Goal: Obtain resource: Download file/media

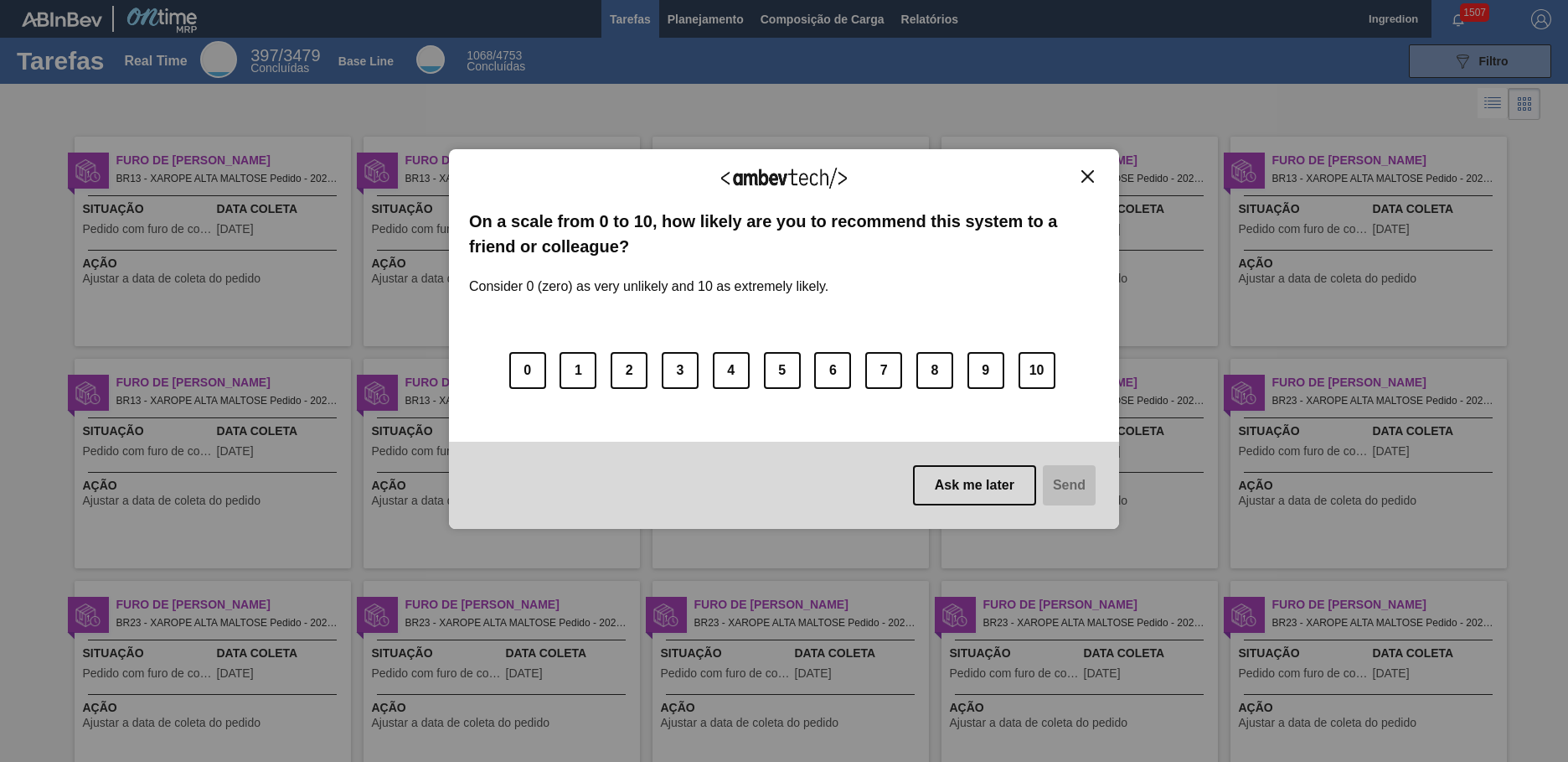
click at [1087, 176] on img "Close" at bounding box center [1087, 176] width 12 height 12
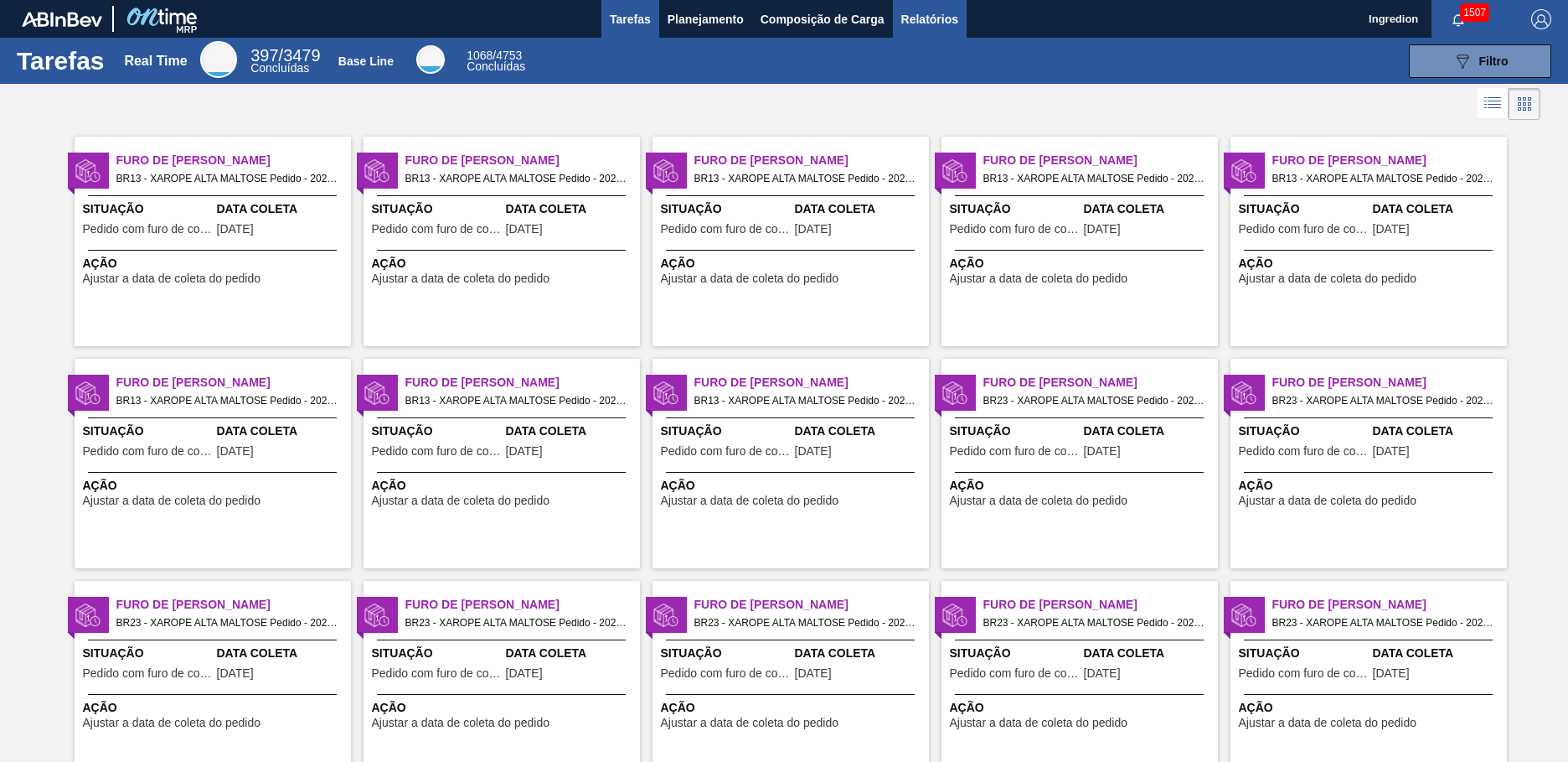
click at [928, 18] on span "Relatórios" at bounding box center [930, 19] width 57 height 20
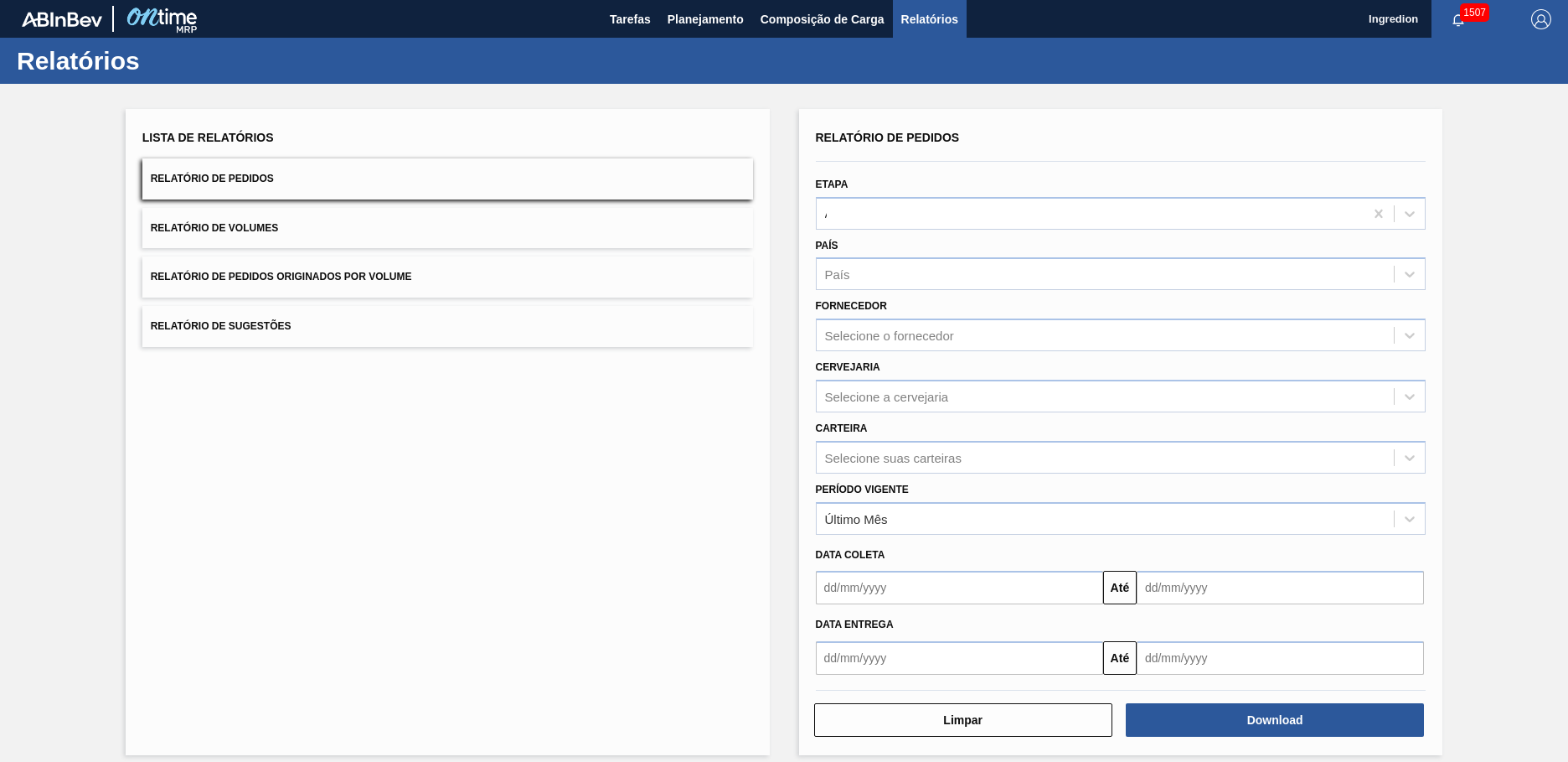
type input "Aguardando Faturamento"
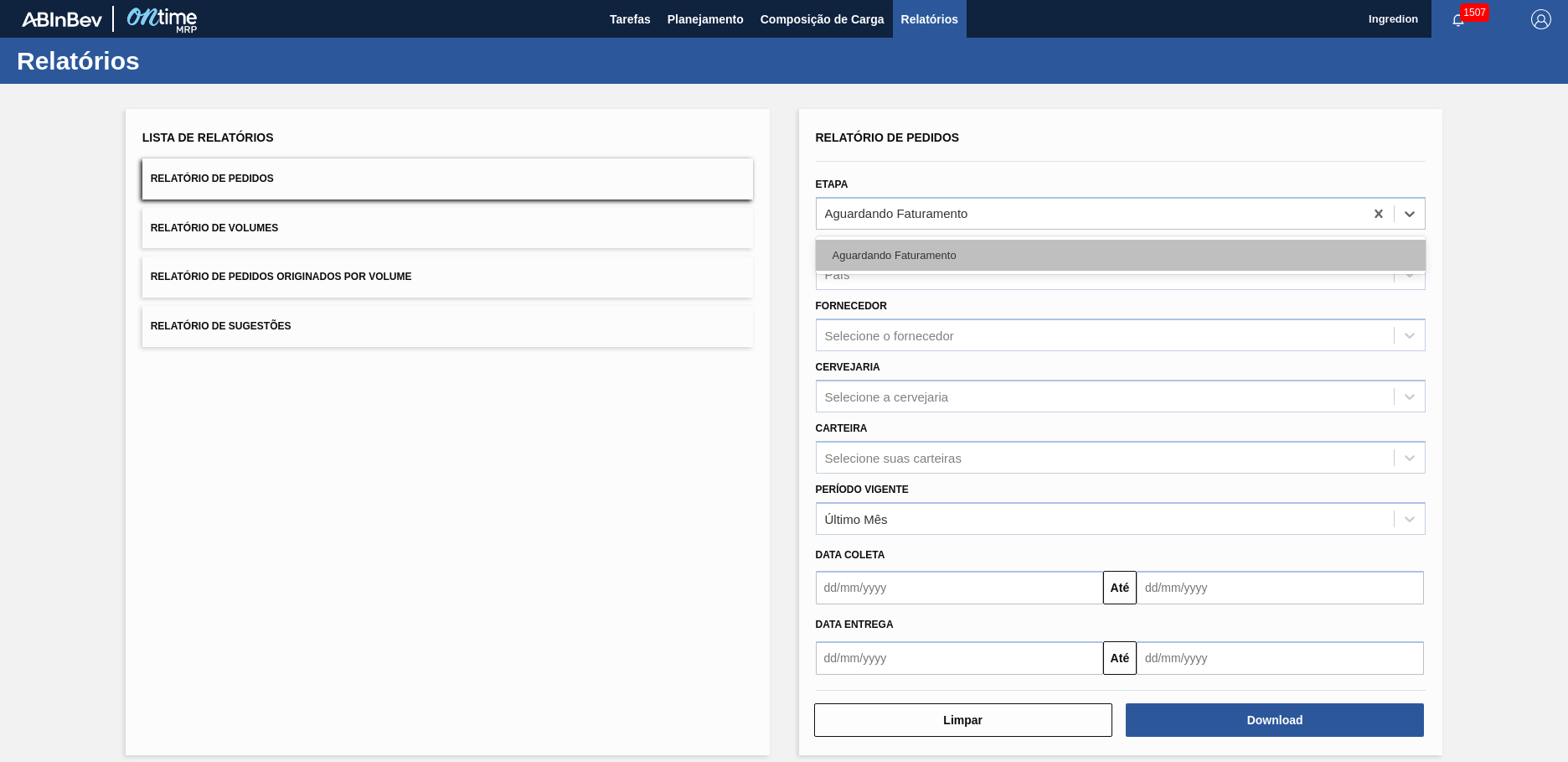
click at [1119, 255] on div "Aguardando Faturamento" at bounding box center [1121, 255] width 611 height 31
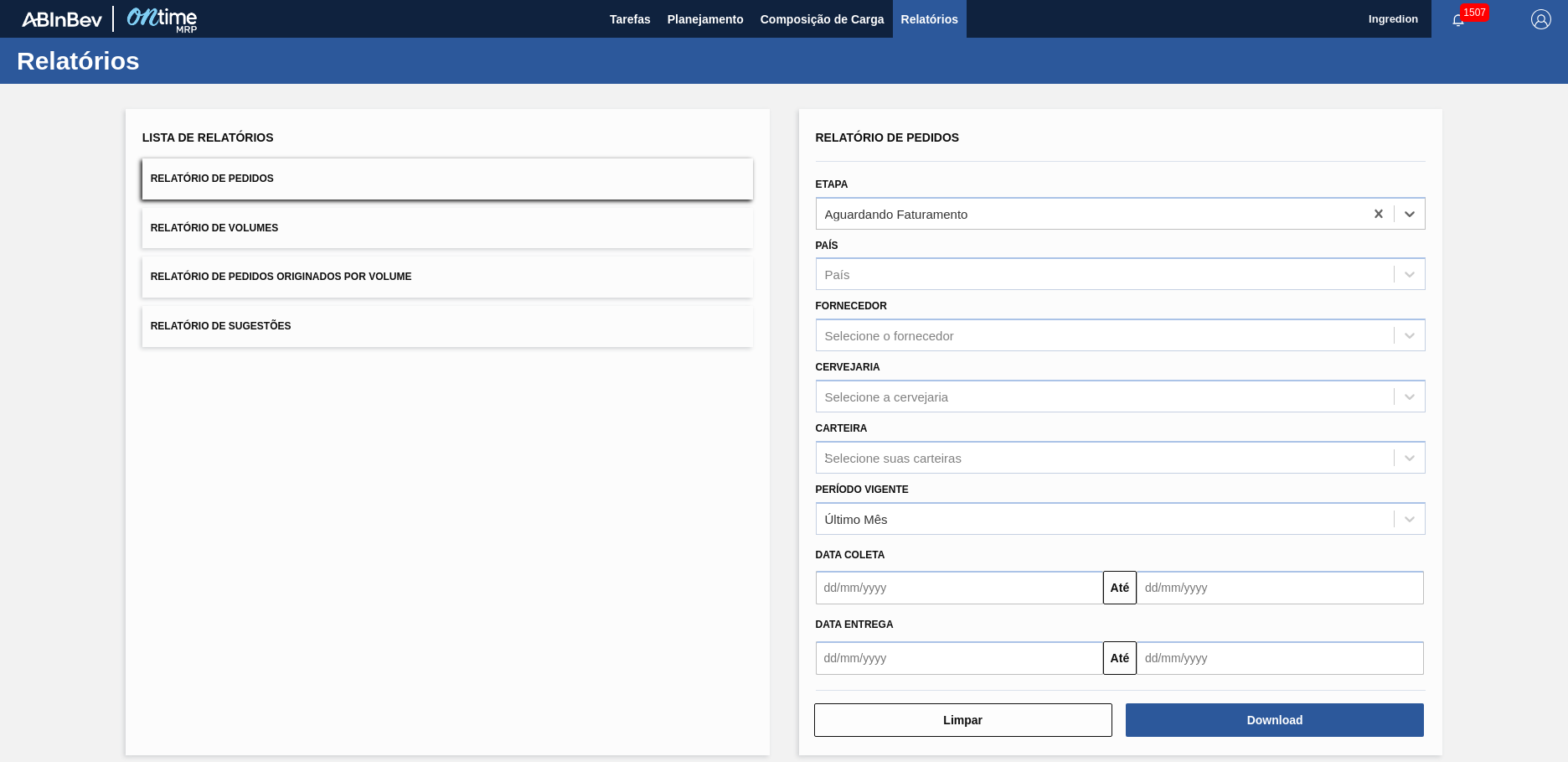
type input "Xarope"
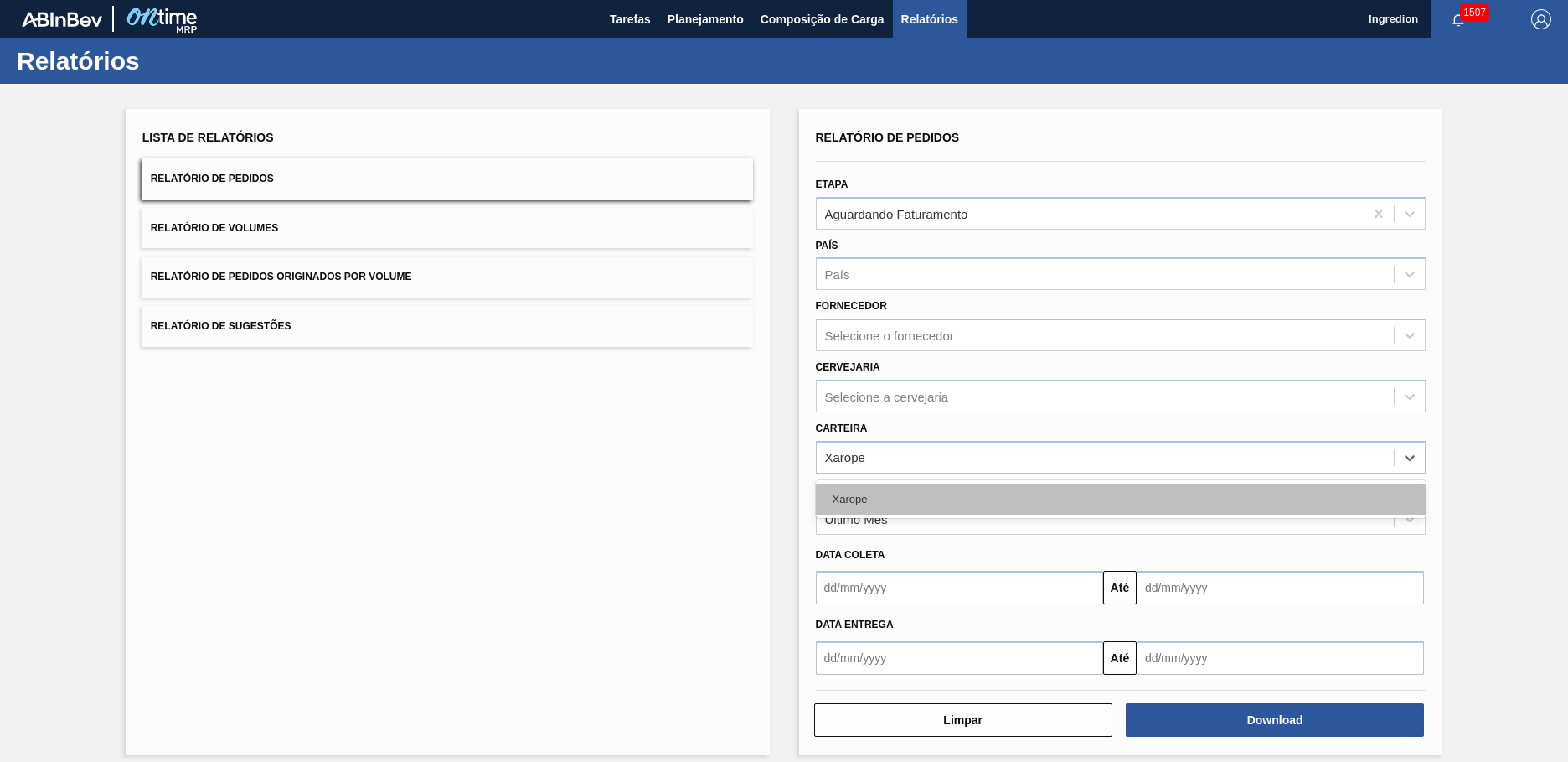
click at [1119, 499] on div "Xarope" at bounding box center [1121, 499] width 611 height 31
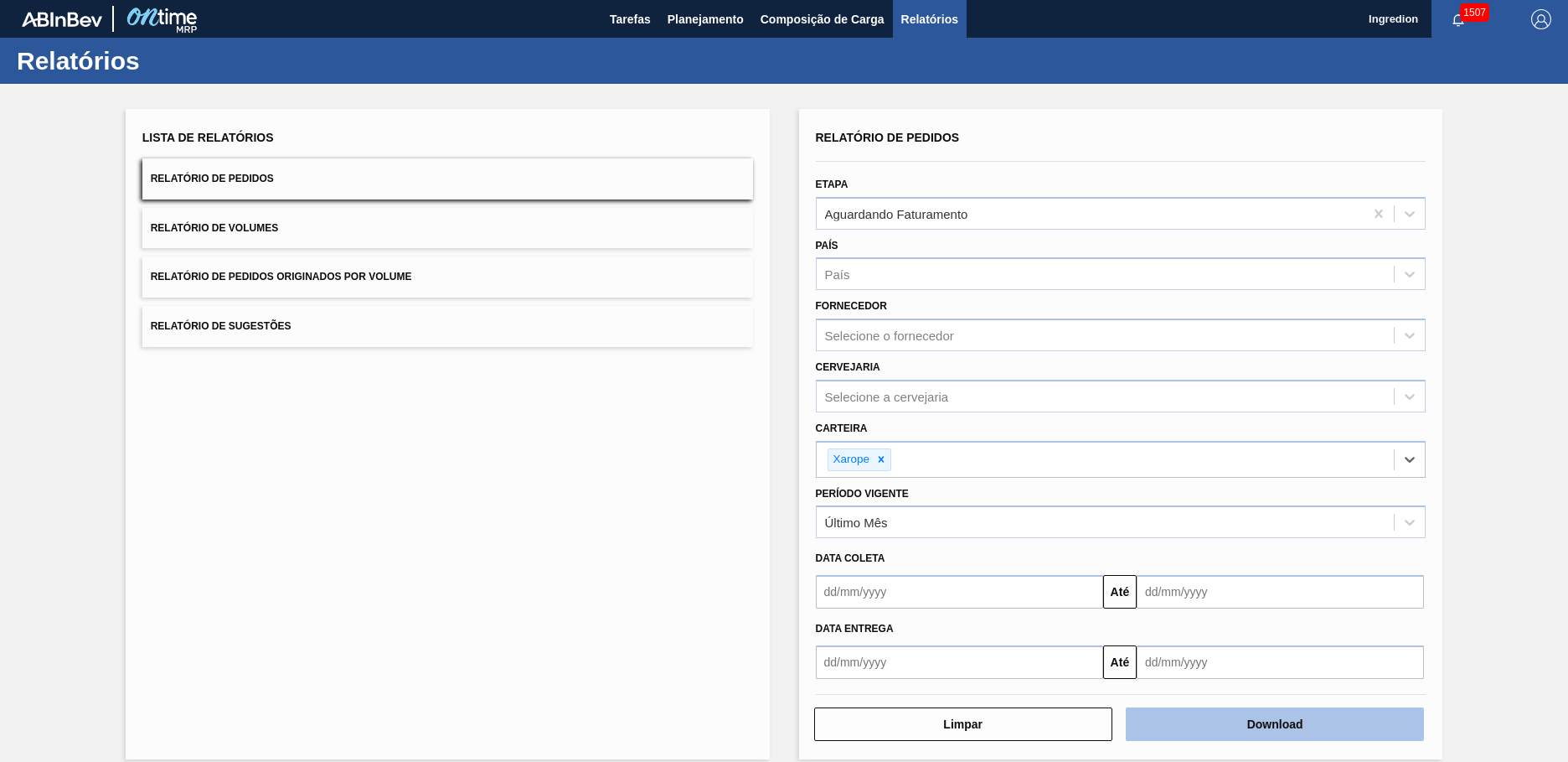
click at [1273, 724] on button "Download" at bounding box center [1275, 724] width 298 height 33
